Goal: Check status: Check status

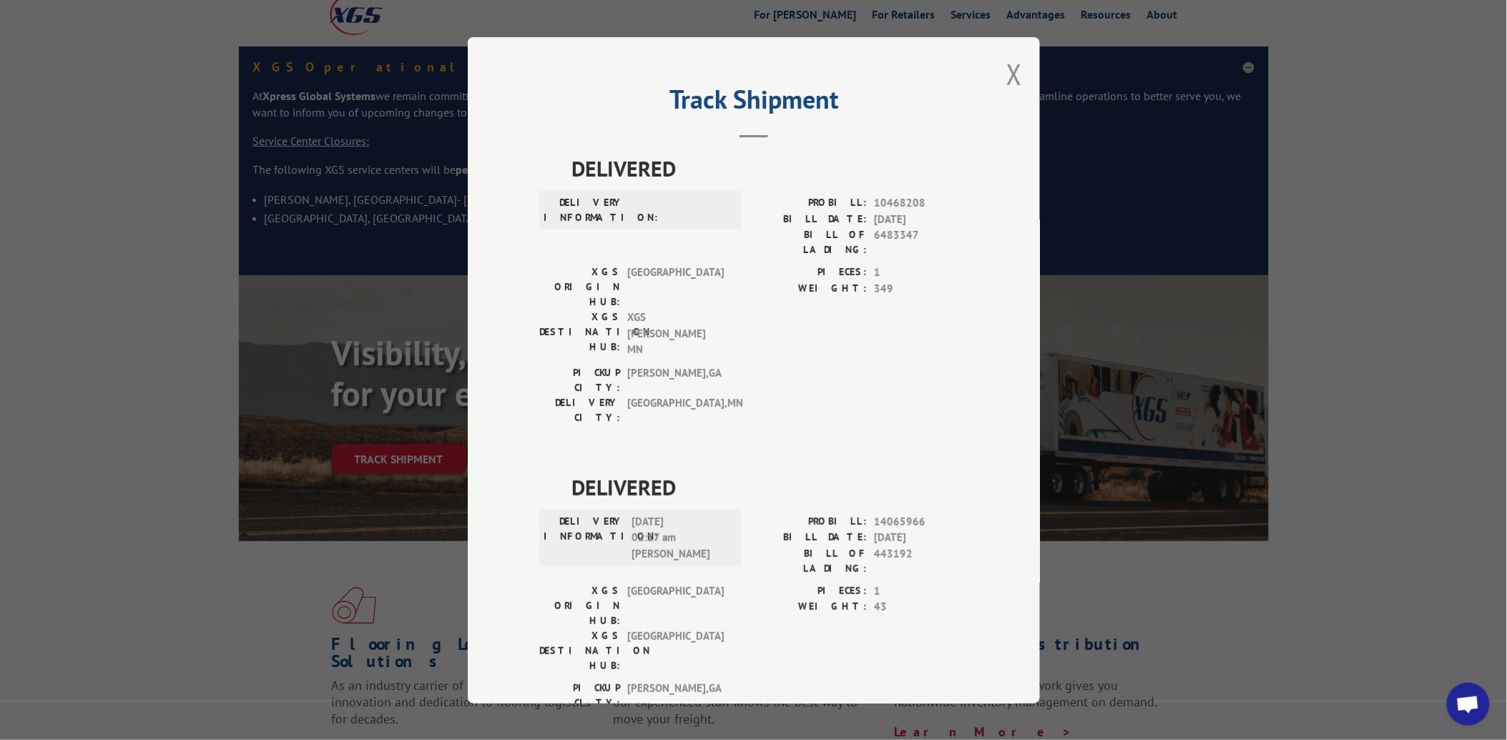
scroll to position [79, 0]
click at [1012, 88] on button "Close modal" at bounding box center [1014, 74] width 16 height 38
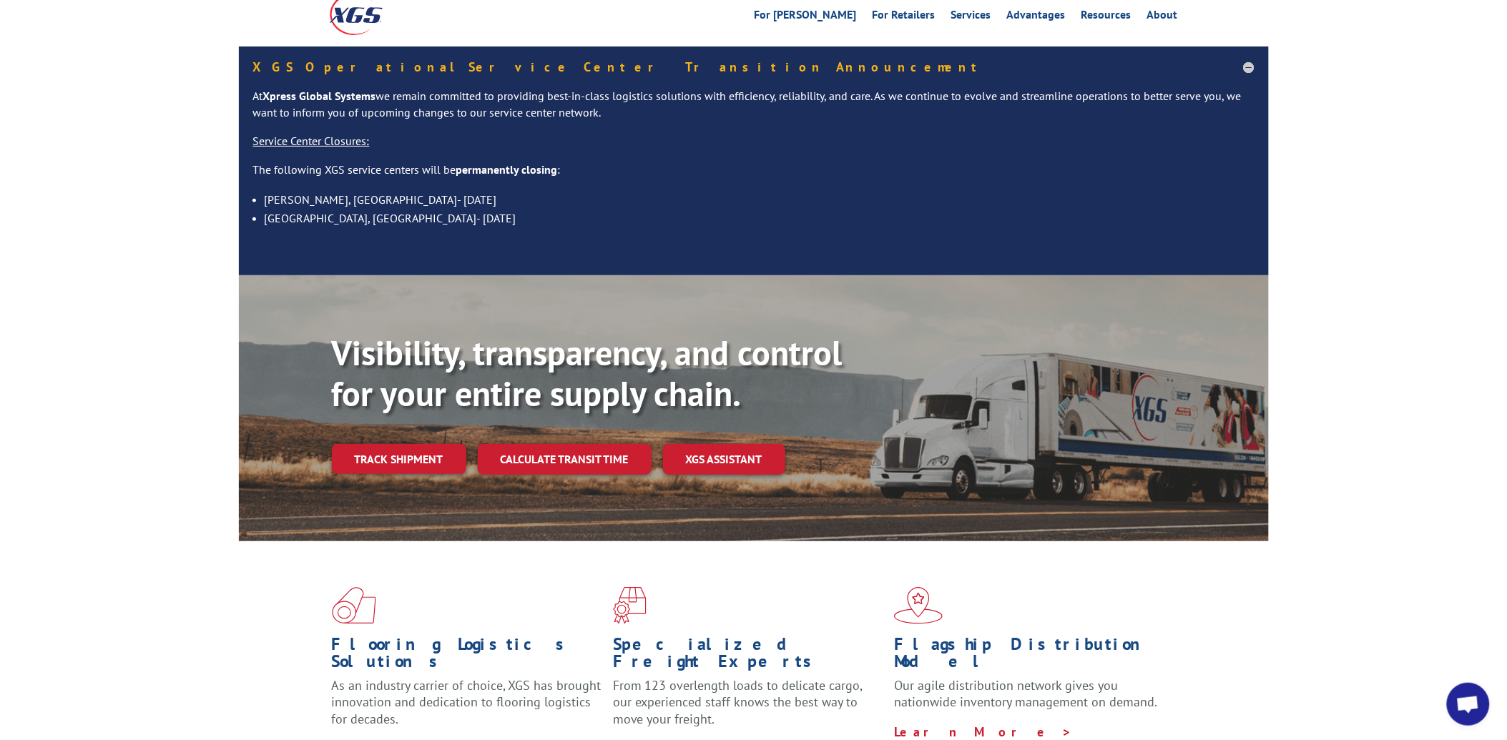
scroll to position [0, 0]
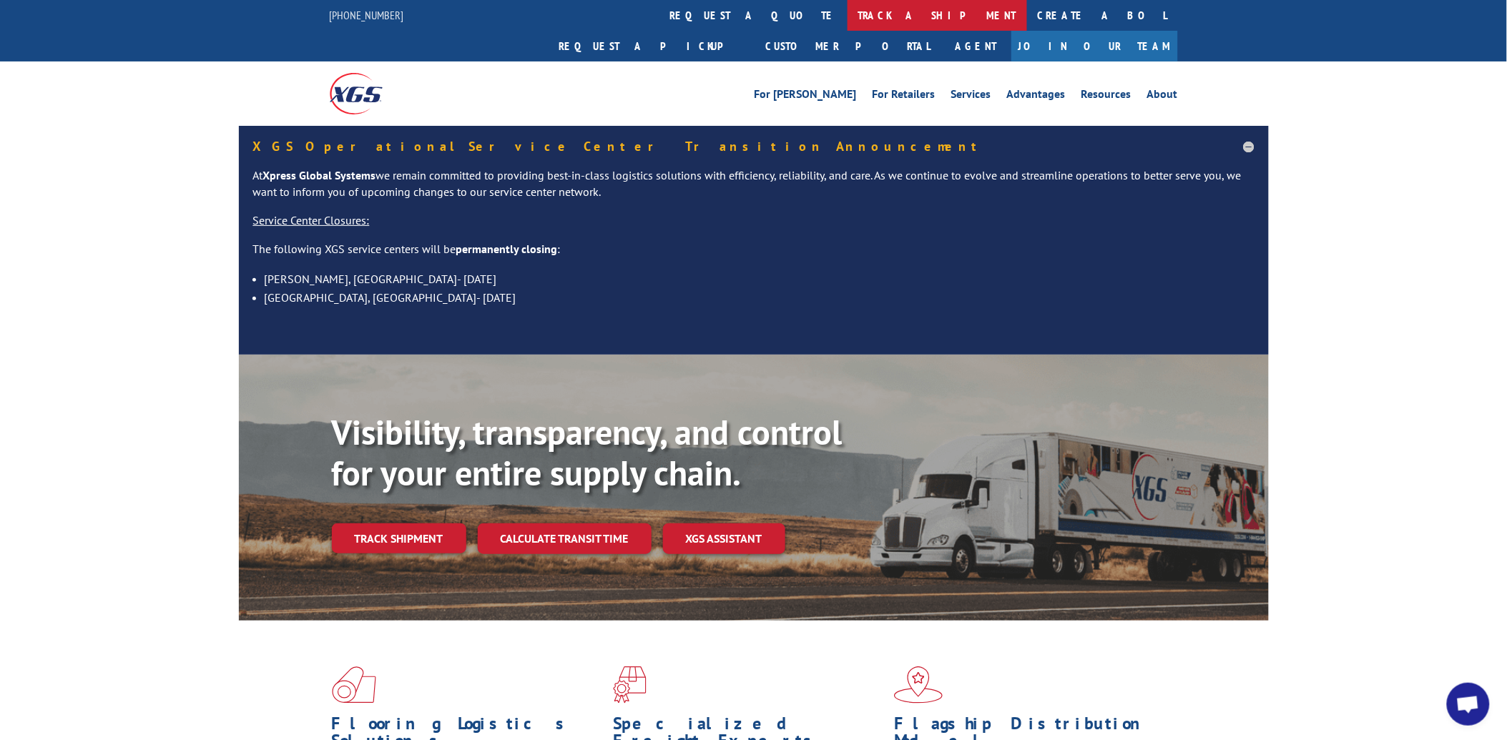
click at [847, 16] on link "track a shipment" at bounding box center [936, 15] width 179 height 31
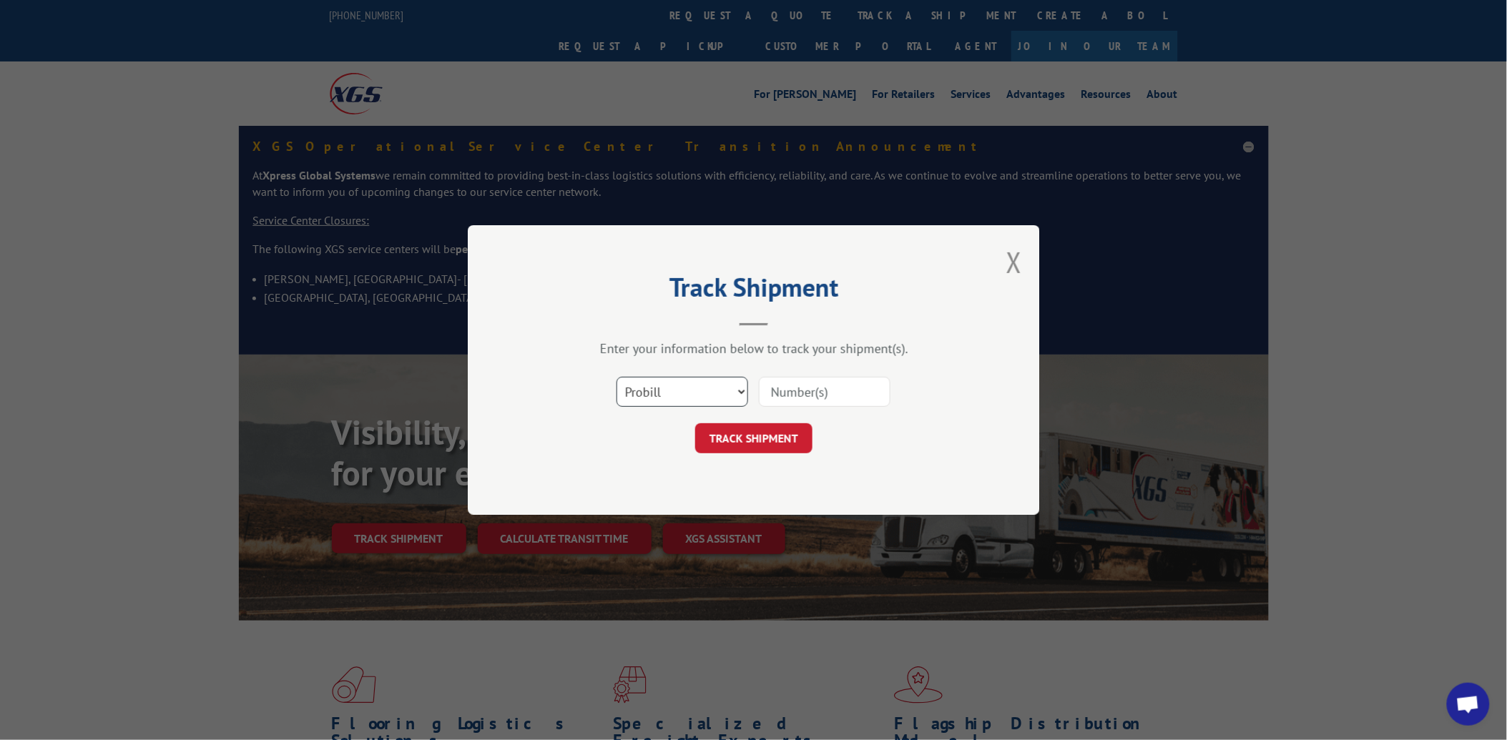
drag, startPoint x: 681, startPoint y: 377, endPoint x: 667, endPoint y: 368, distance: 16.7
click at [681, 377] on select "Select category... Probill BOL PO" at bounding box center [682, 392] width 132 height 30
select select "po"
click at [616, 377] on select "Select category... Probill BOL PO" at bounding box center [682, 392] width 132 height 30
click at [805, 401] on input at bounding box center [825, 392] width 132 height 30
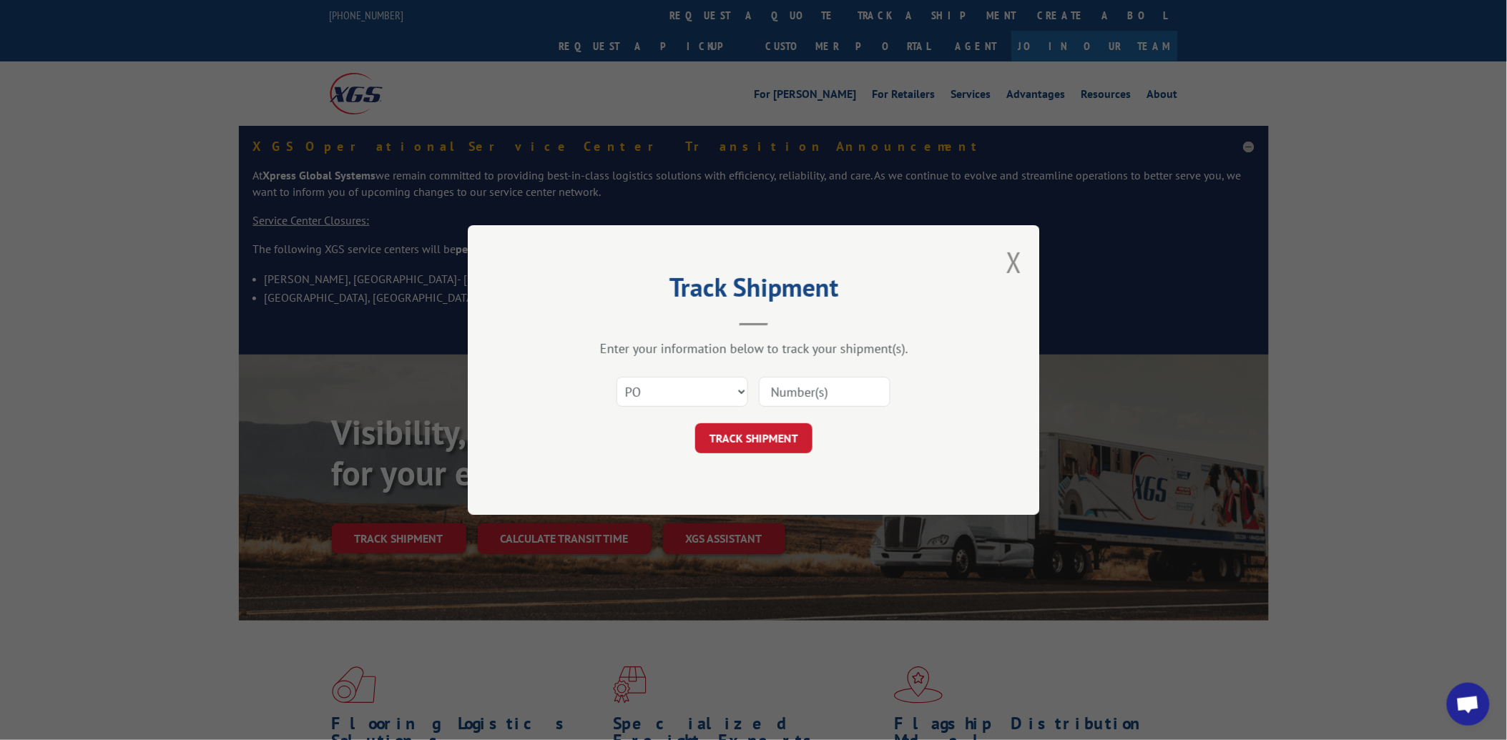
paste input "24505125"
type input "24505125"
click at [804, 443] on button "TRACK SHIPMENT" at bounding box center [753, 438] width 117 height 30
